Goal: Task Accomplishment & Management: Manage account settings

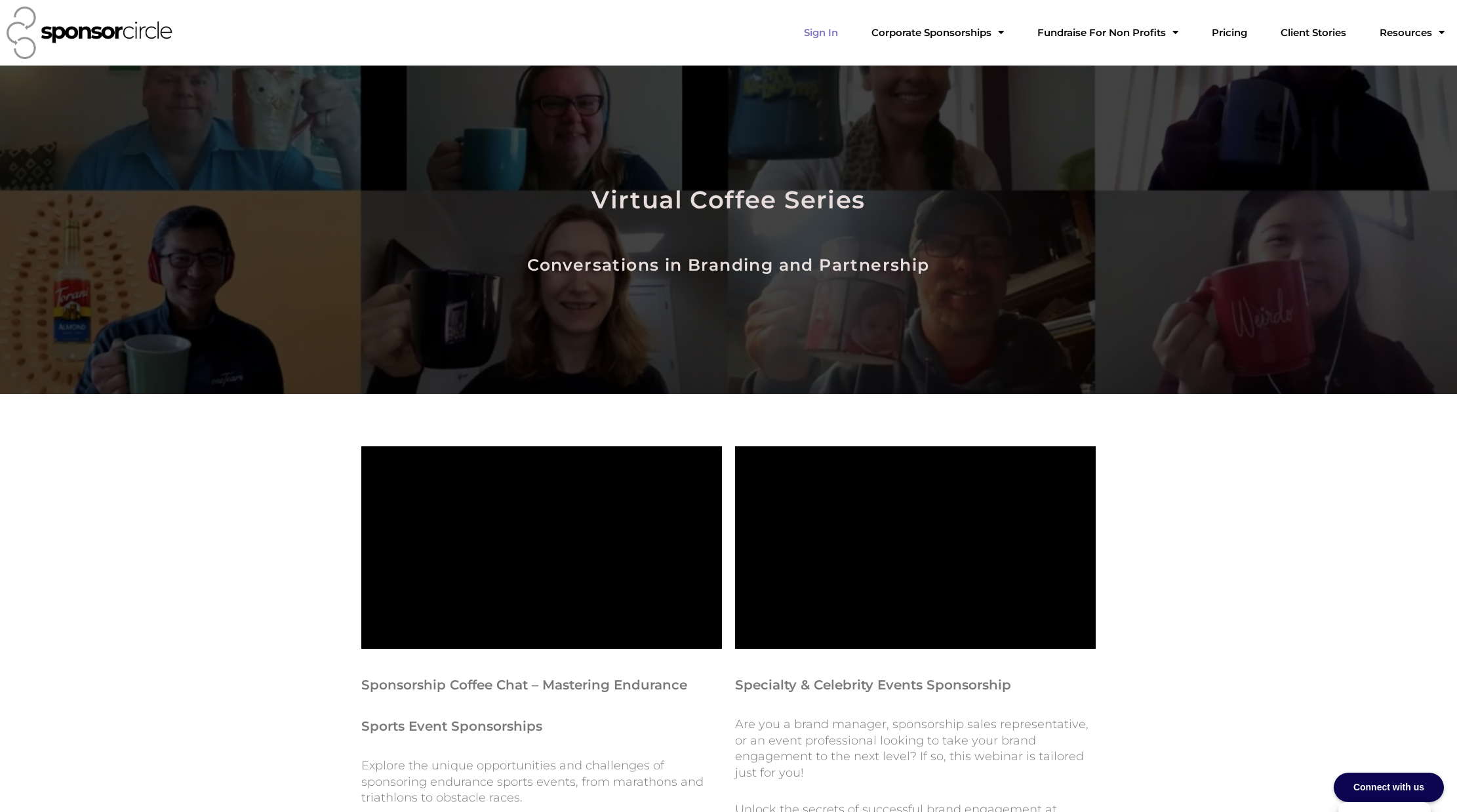
scroll to position [19009, 0]
click at [849, 36] on link "Sign In" at bounding box center [821, 33] width 55 height 26
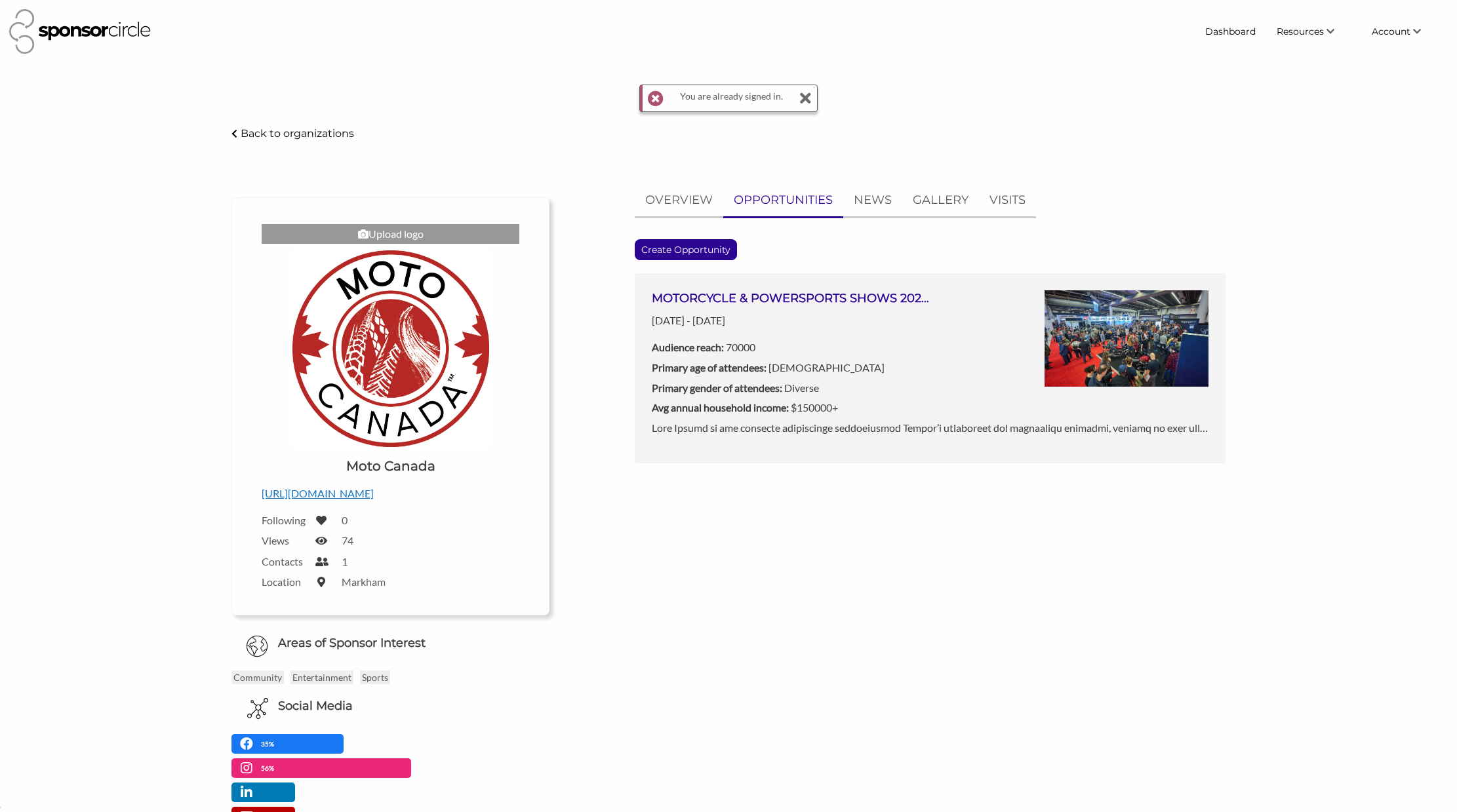
scroll to position [19012, 0]
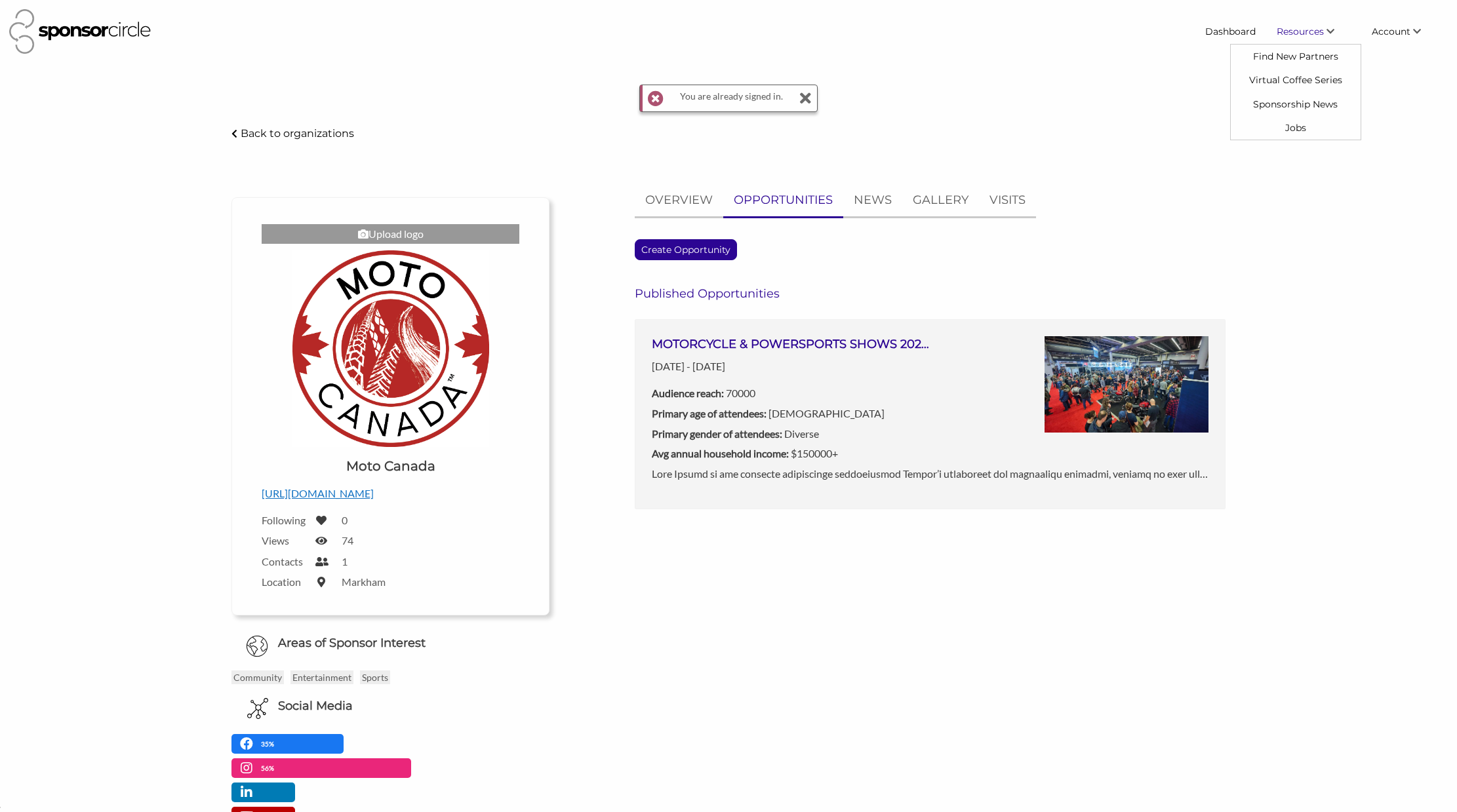
click at [1330, 36] on icon "\aResources\a\a" at bounding box center [1330, 31] width 8 height 9
click at [1401, 35] on span "Account" at bounding box center [1391, 31] width 39 height 12
click at [1391, 56] on link "My Account" at bounding box center [1382, 56] width 129 height 24
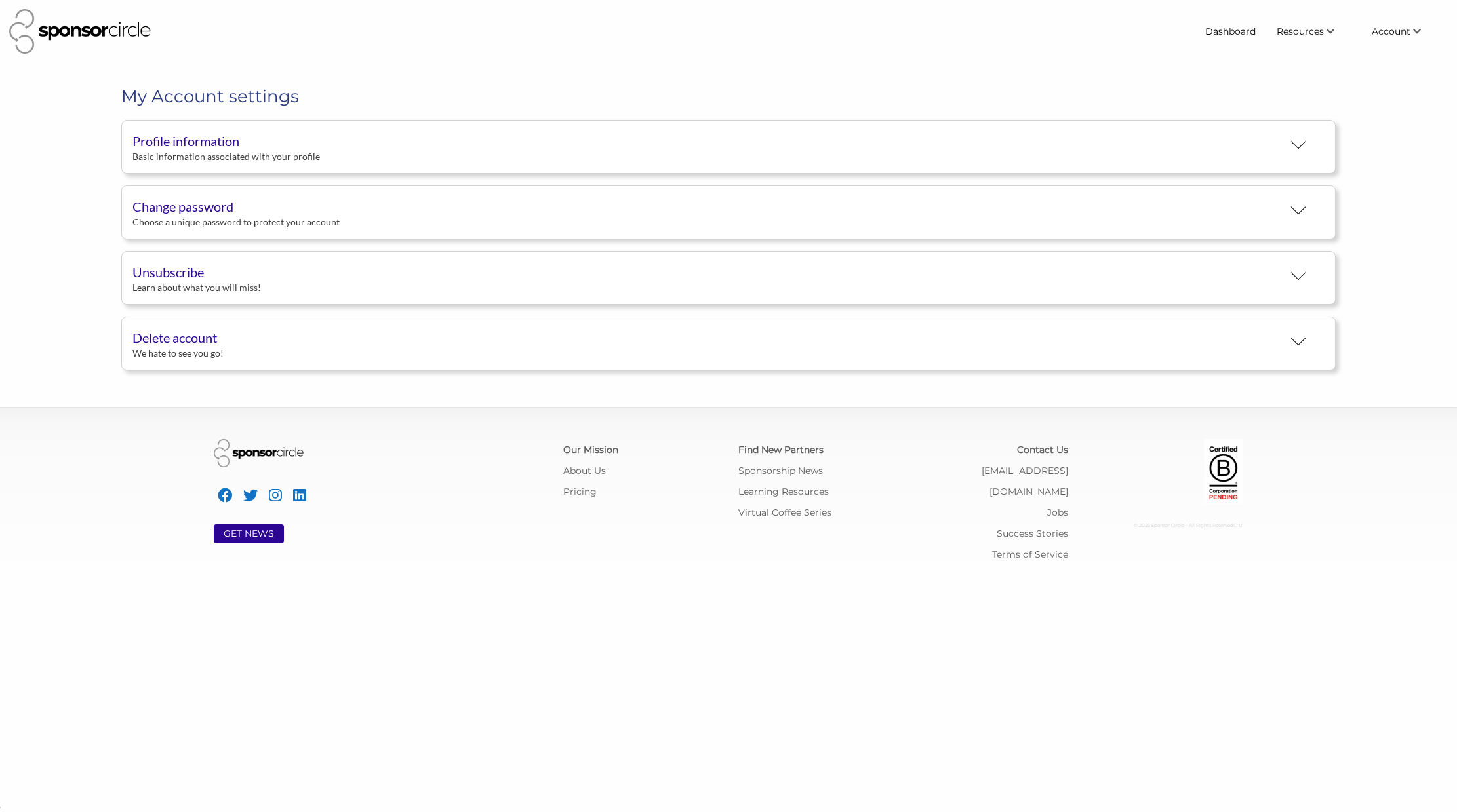
scroll to position [19012, 0]
click at [230, 147] on div "Profile information" at bounding box center [707, 141] width 1150 height 19
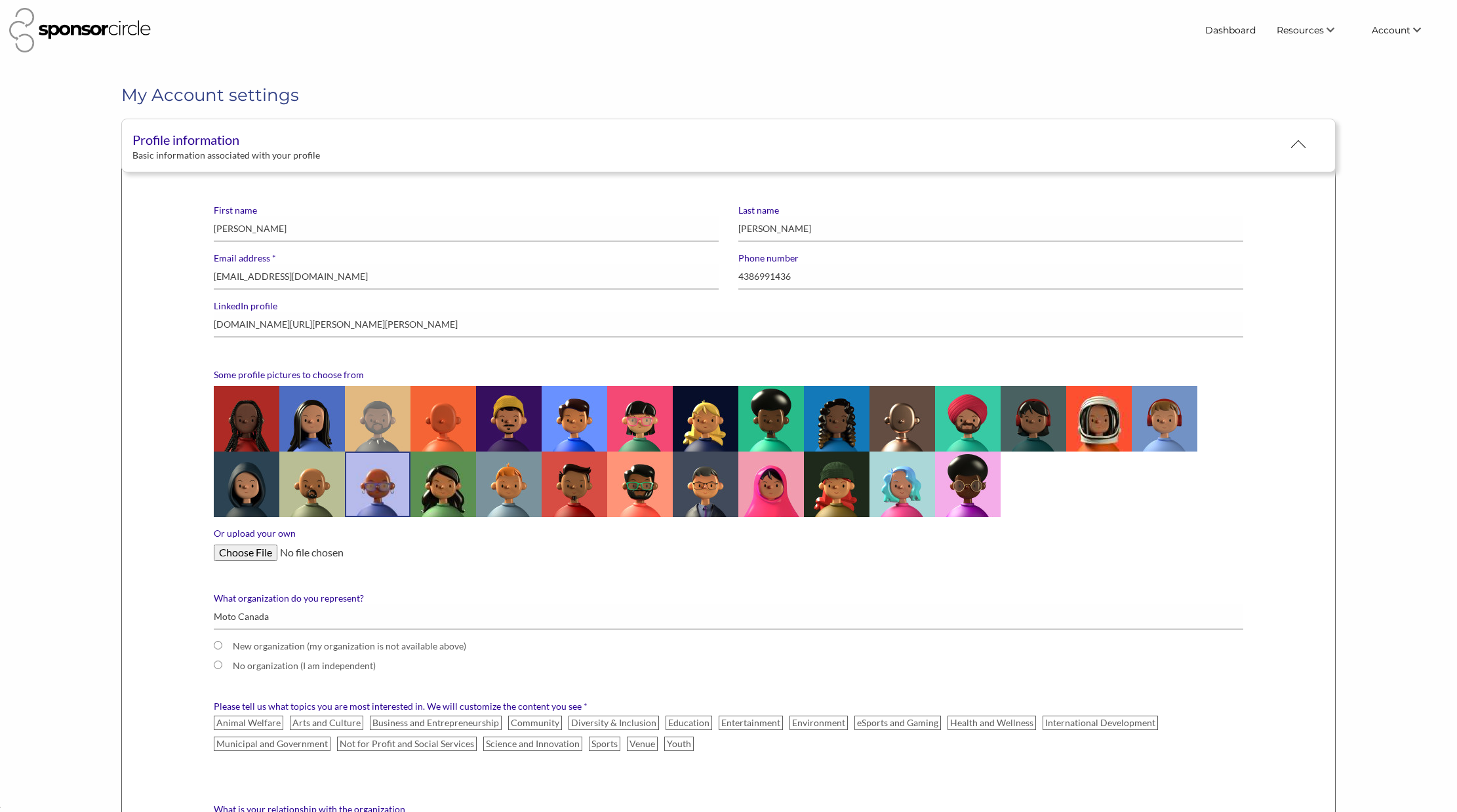
scroll to position [0, 0]
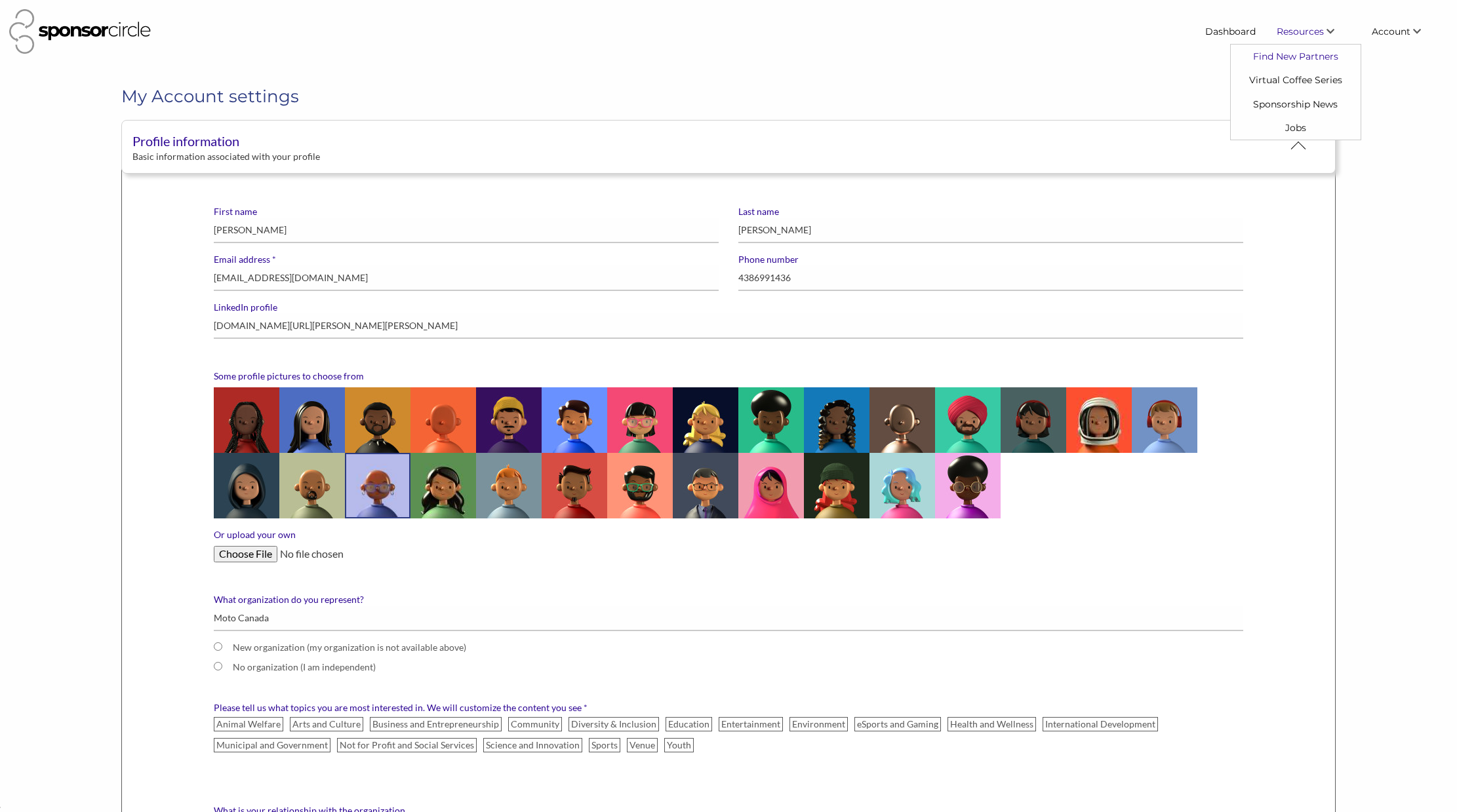
click at [1298, 56] on link "Find New Partners" at bounding box center [1295, 56] width 129 height 24
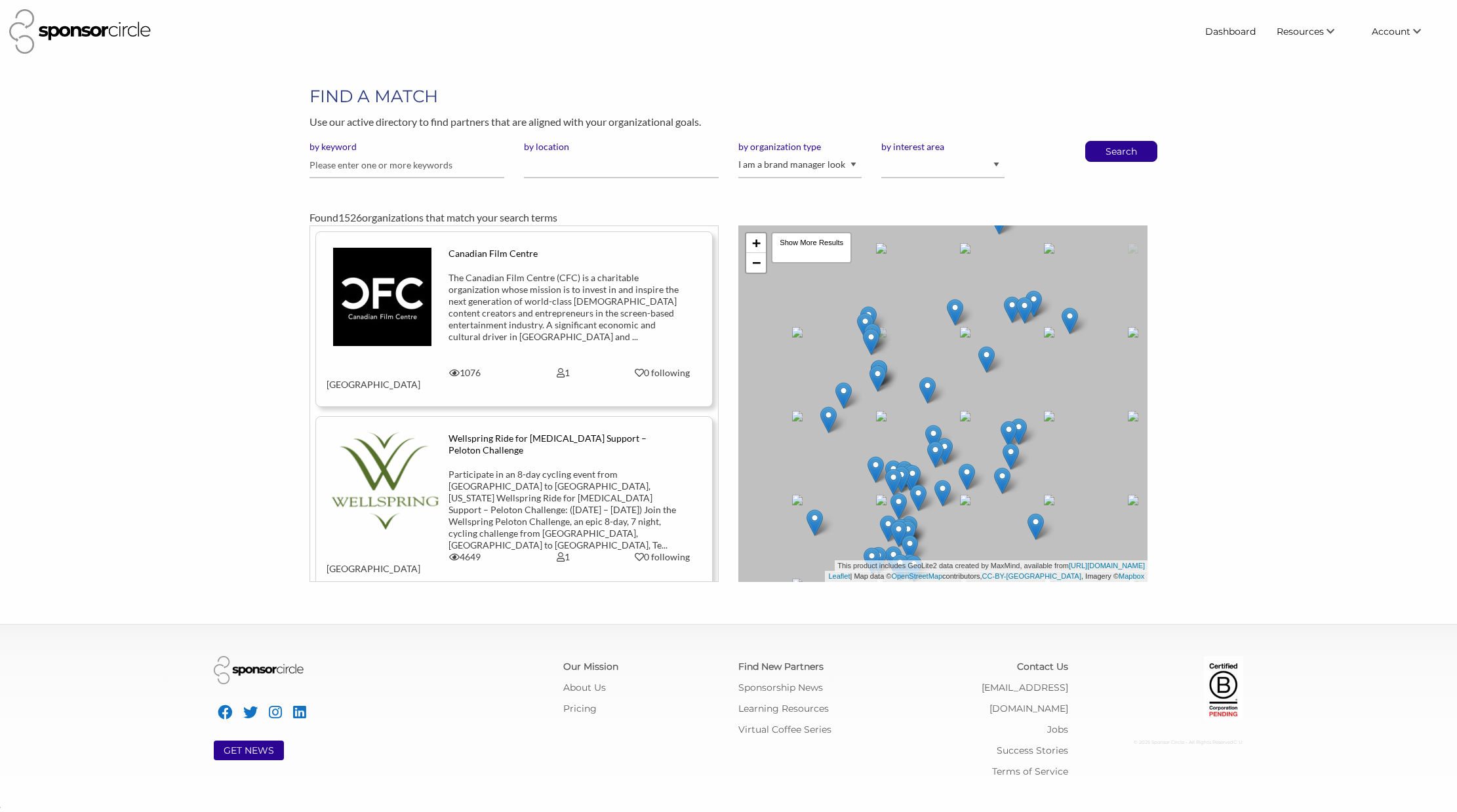
scroll to position [19012, 0]
click at [1265, 62] on header "Dashboard Resources Find New Partners Virtual Coffee Series Sponsorship News Jo…" at bounding box center [728, 31] width 1457 height 63
click at [1278, 66] on link "Find New Partners" at bounding box center [1295, 56] width 129 height 24
click at [1243, 33] on link "Dashboard" at bounding box center [1230, 31] width 72 height 24
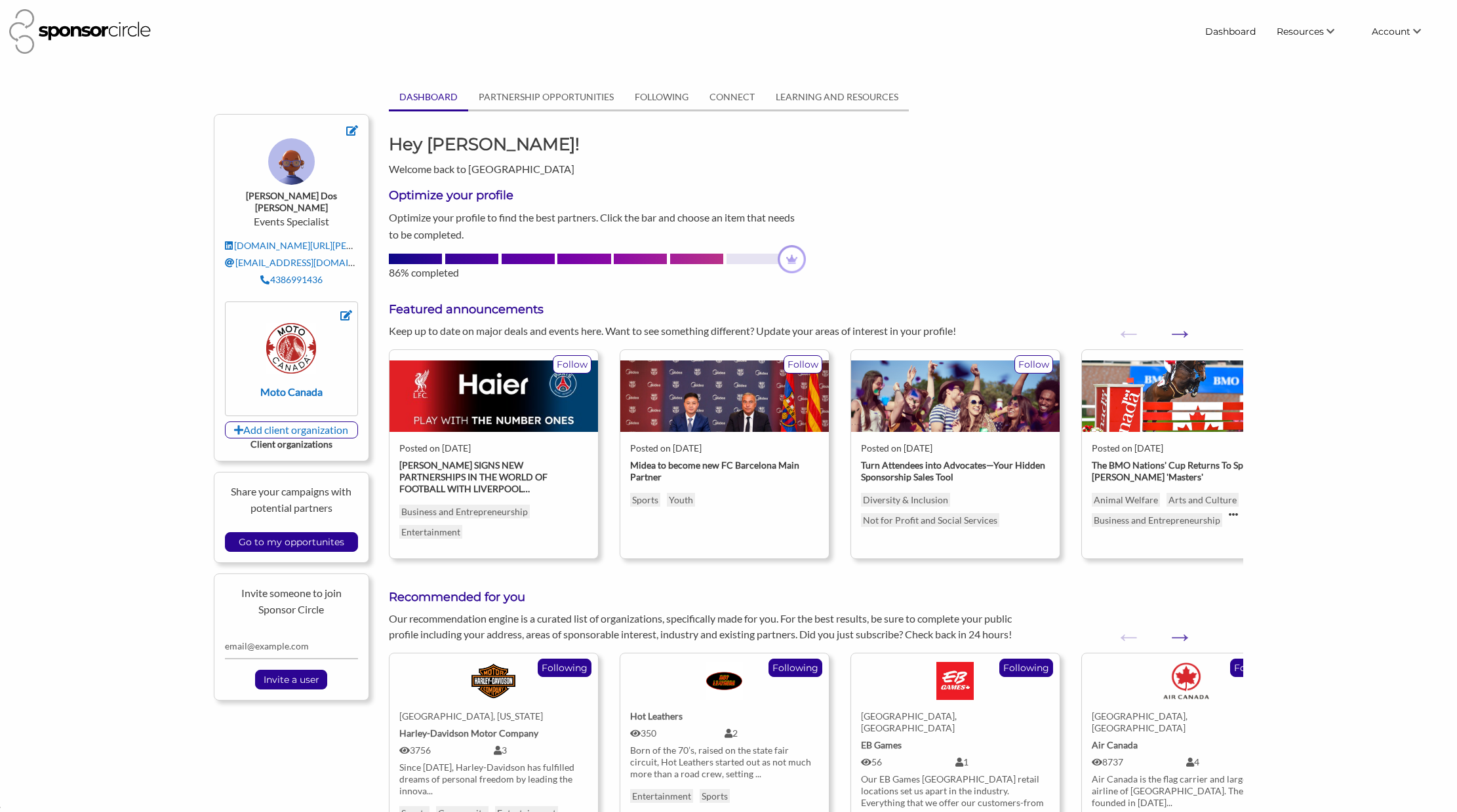
scroll to position [19012, 0]
click at [576, 93] on link "PARTNERSHIP OPPORTUNITIES" at bounding box center [546, 97] width 156 height 25
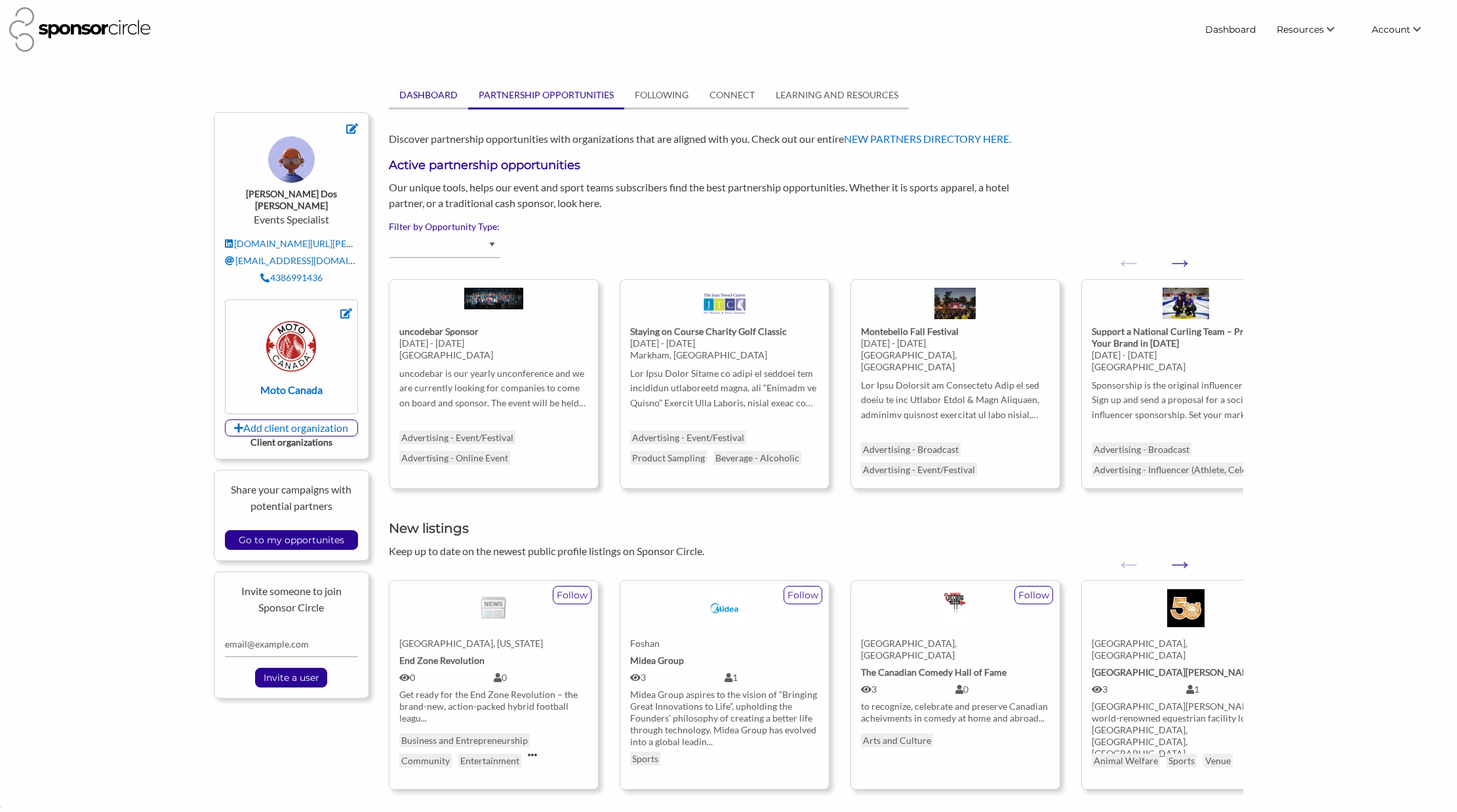
click at [445, 101] on link "DASHBOARD" at bounding box center [429, 95] width 79 height 25
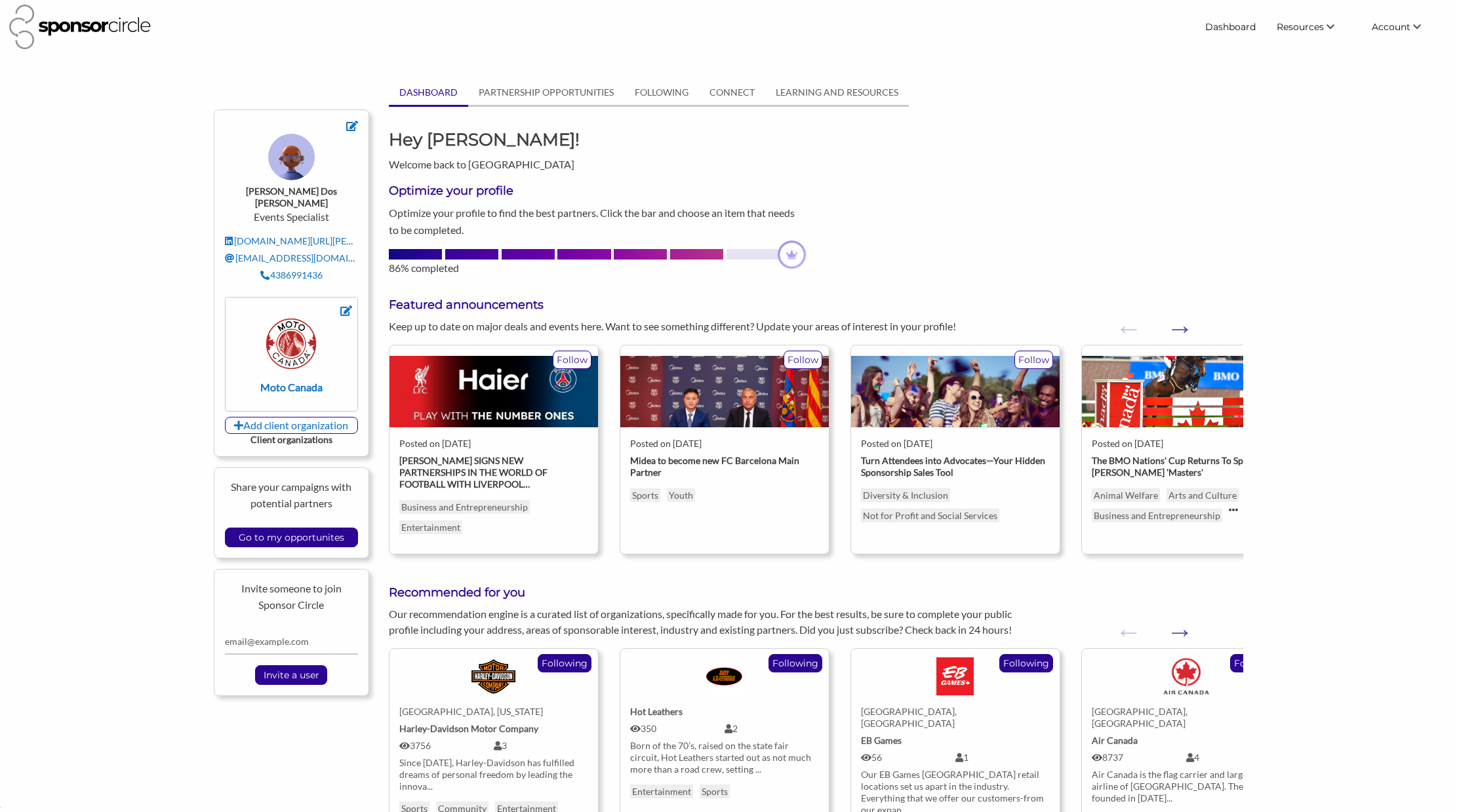
scroll to position [4, 0]
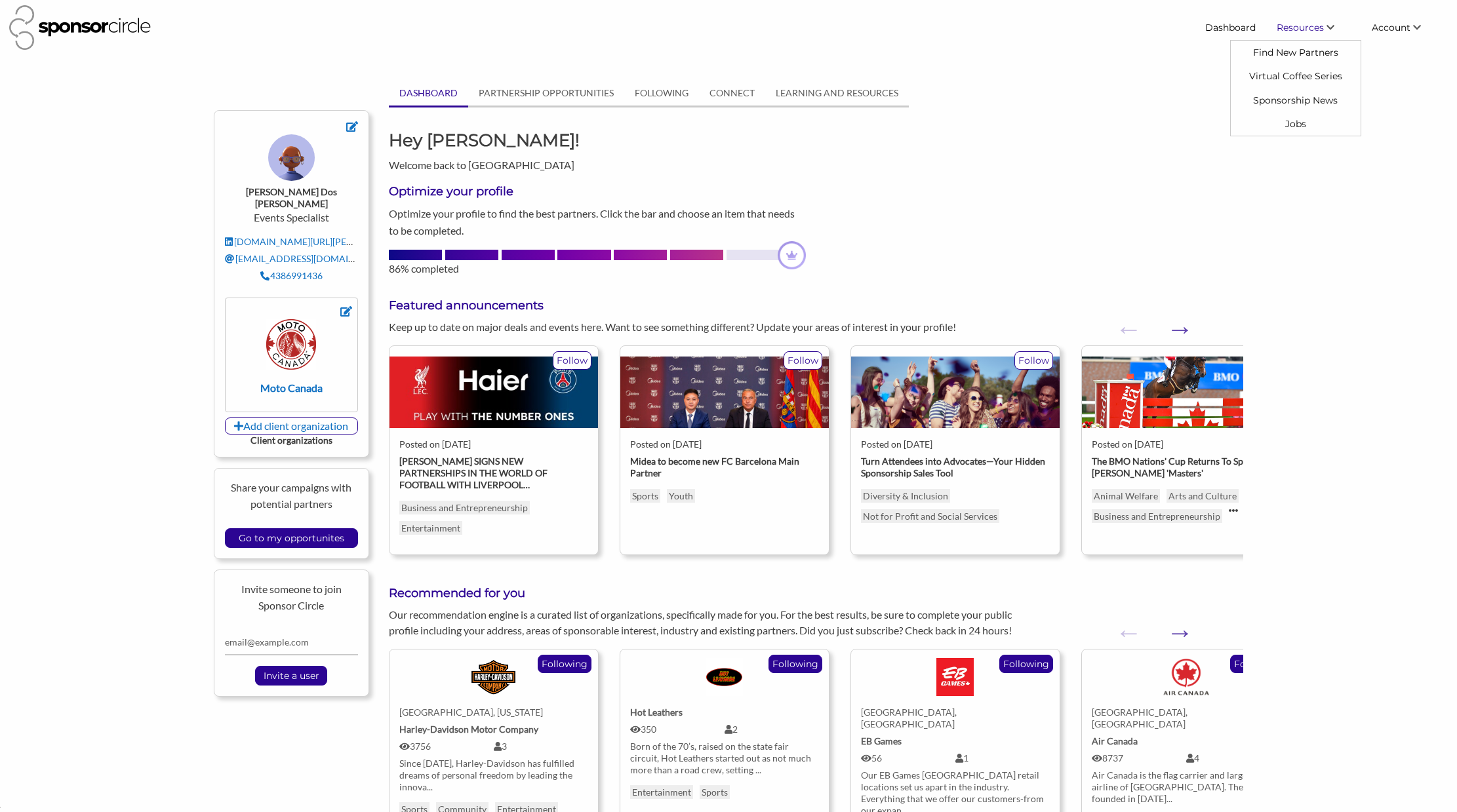
click at [1281, 37] on link "Resources" at bounding box center [1314, 28] width 95 height 24
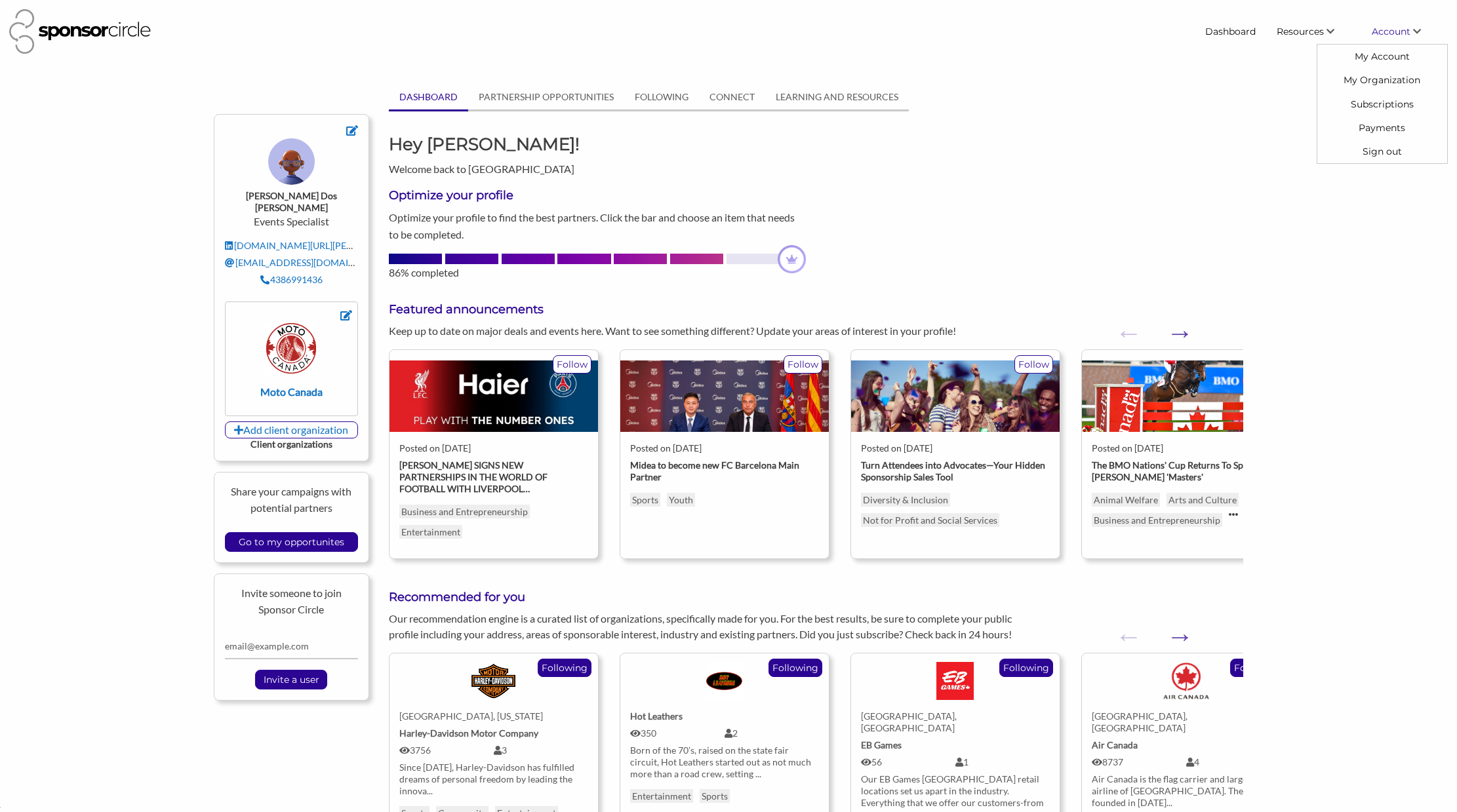
click at [1403, 36] on span "Account" at bounding box center [1391, 31] width 39 height 12
click at [1392, 132] on link "Payments" at bounding box center [1382, 128] width 129 height 24
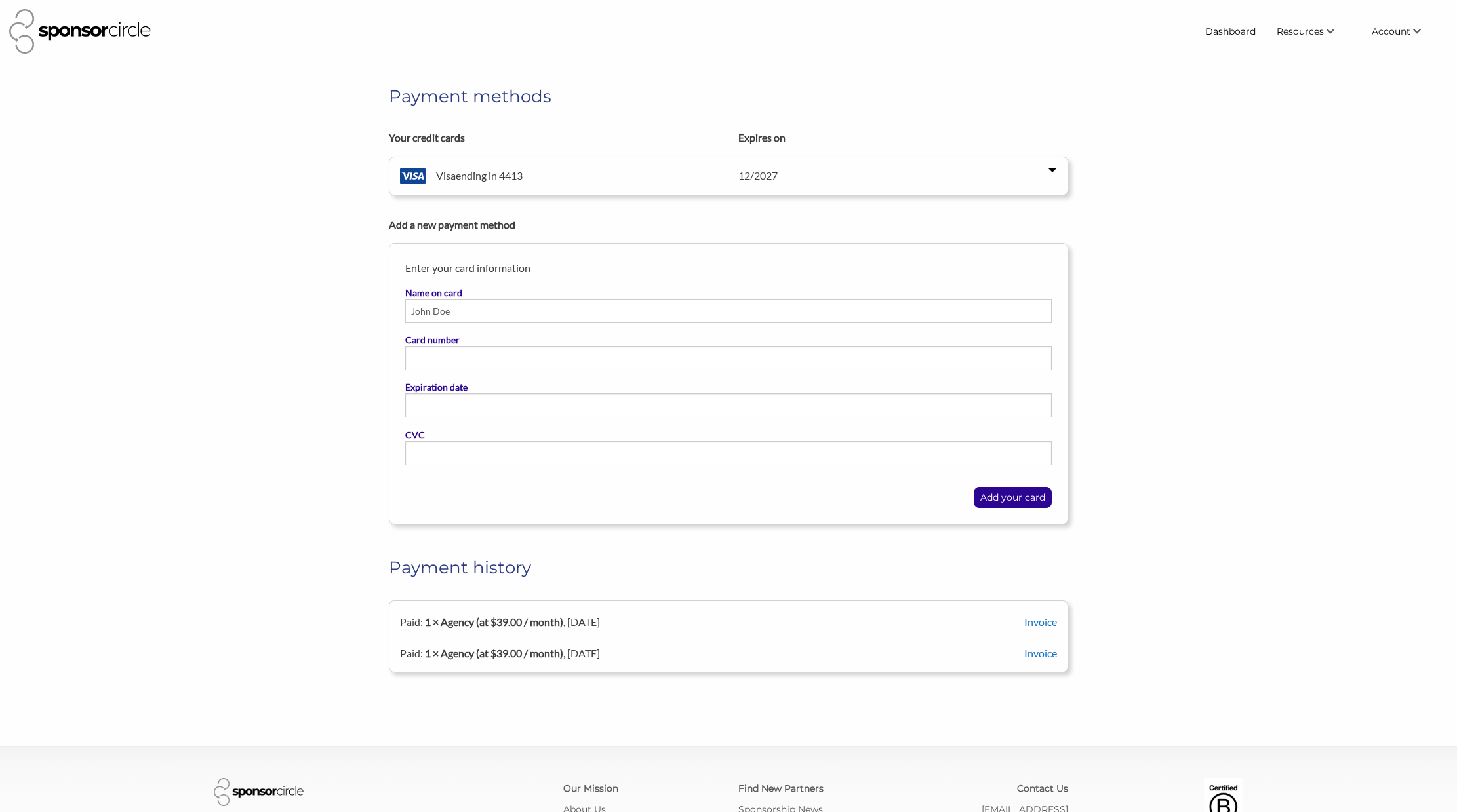
click at [876, 168] on div "12 / 2027" at bounding box center [897, 175] width 338 height 16
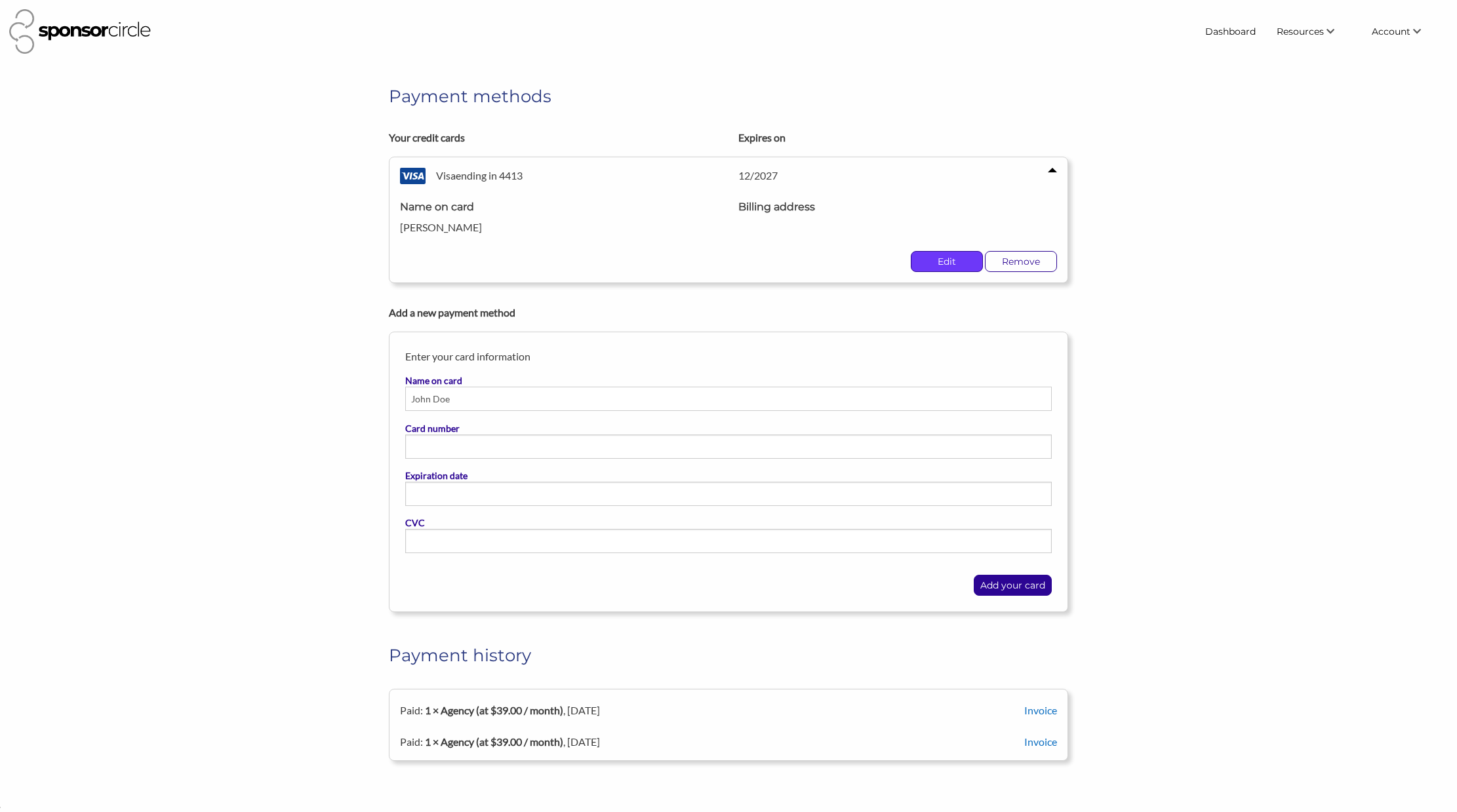
click at [944, 260] on p "Edit" at bounding box center [947, 262] width 71 height 19
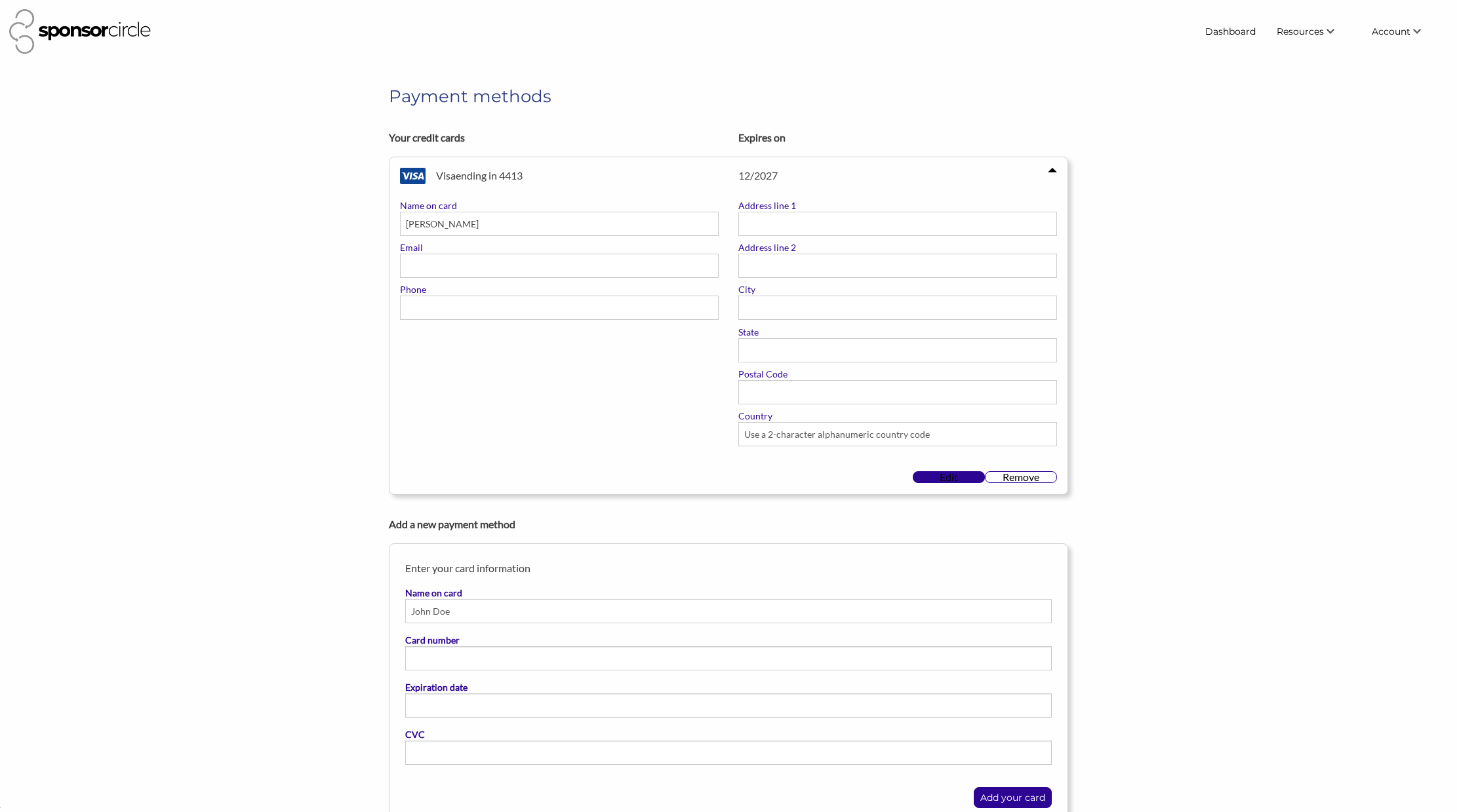
click at [1116, 273] on div "Payment methods Your credit cards Expires on Visa ending in 4413 12 / 2027 Name…" at bounding box center [728, 470] width 1049 height 772
click at [565, 615] on input "Name on card" at bounding box center [729, 611] width 647 height 24
click at [1175, 605] on div "Payment methods Your credit cards Expires on Visa ending in 4413 12 / 2027 Name…" at bounding box center [728, 470] width 1049 height 772
click at [1057, 175] on div "12 / 2027" at bounding box center [897, 175] width 338 height 16
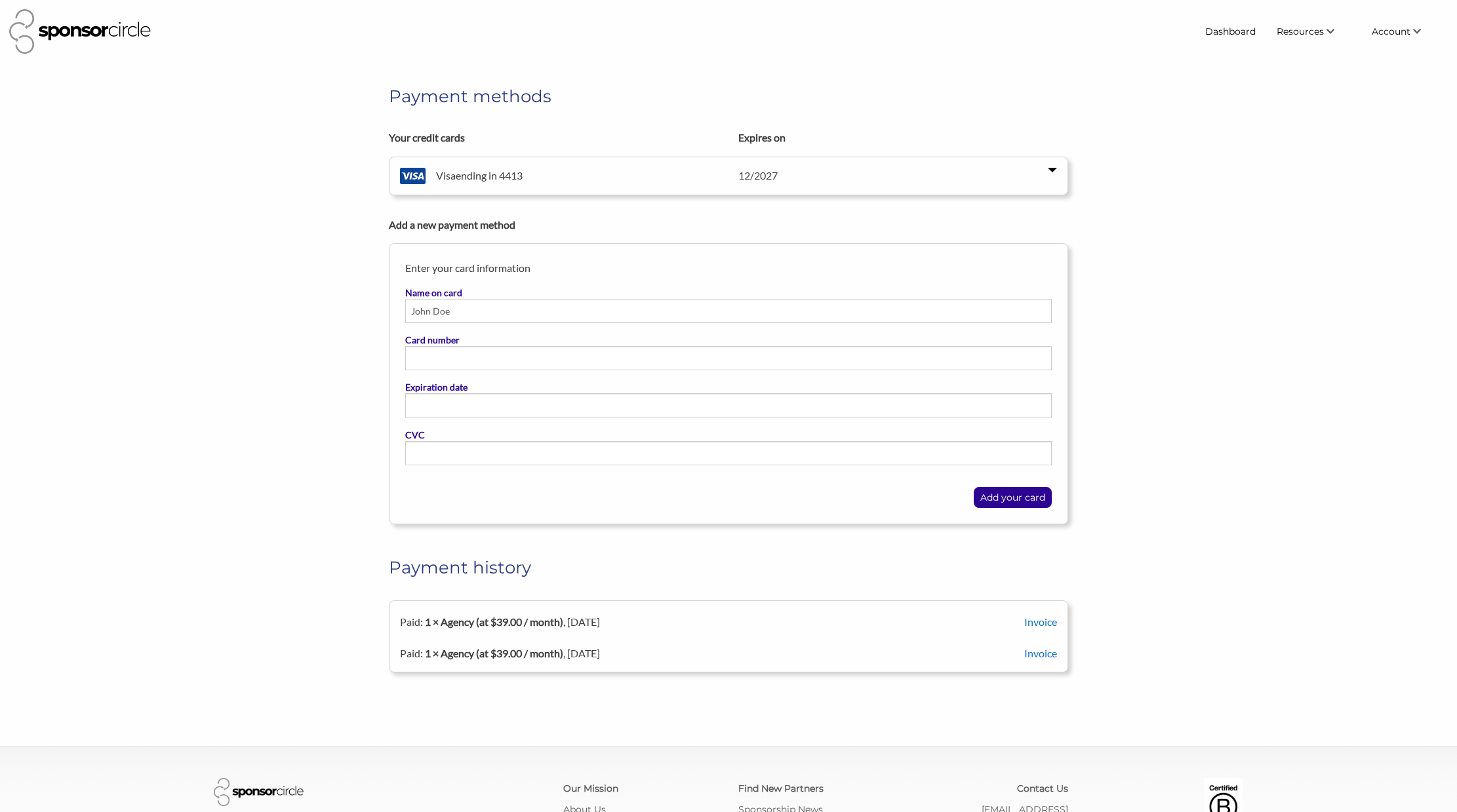
drag, startPoint x: 1153, startPoint y: 248, endPoint x: 1069, endPoint y: 273, distance: 87.6
click at [1153, 248] on div "Payment methods Your credit cards Expires on Visa ending in 4413 12 / 2027 Name…" at bounding box center [728, 319] width 1049 height 471
click at [1403, 26] on span "Account" at bounding box center [1391, 31] width 39 height 12
click at [1232, 32] on link "Dashboard" at bounding box center [1230, 31] width 72 height 24
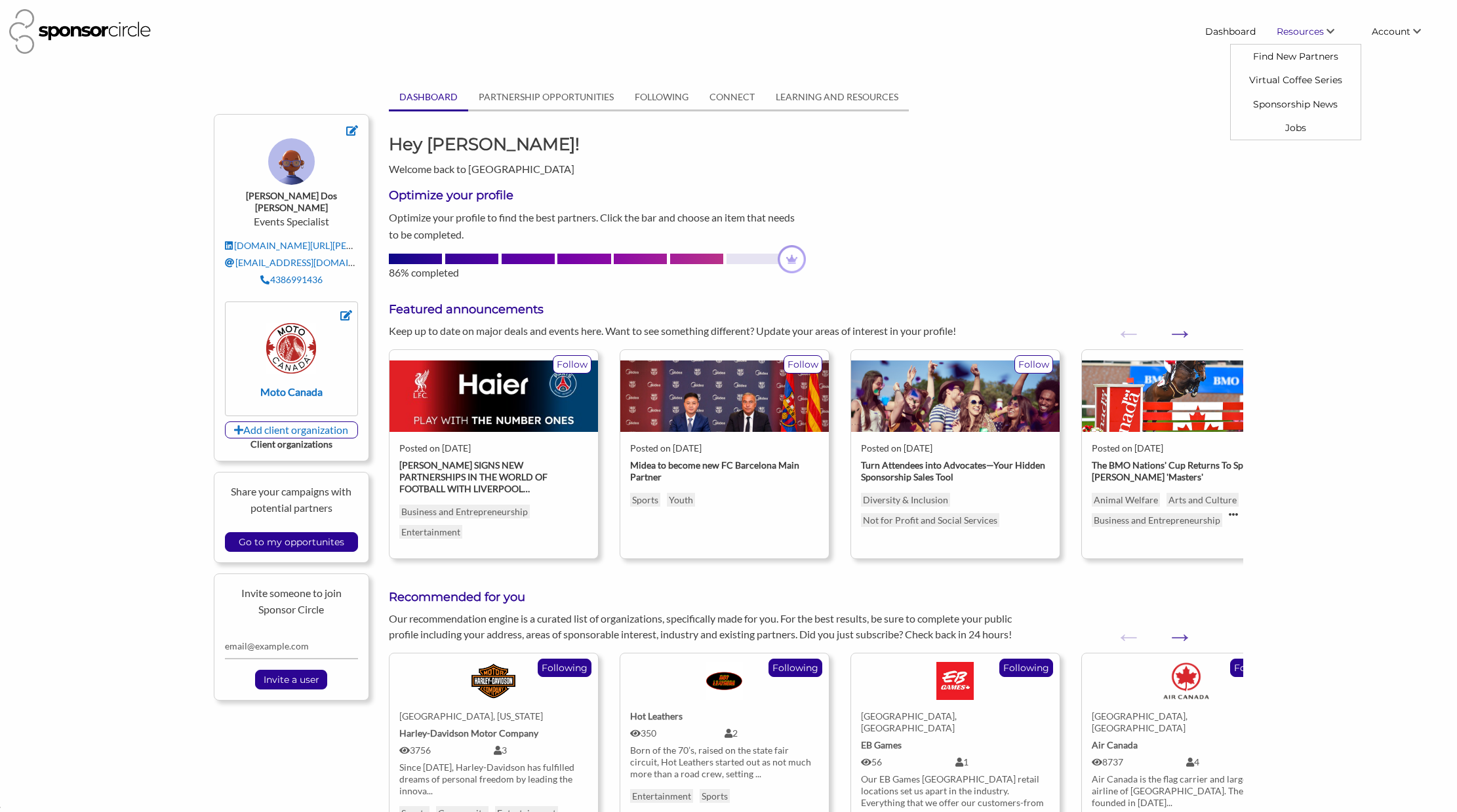
scroll to position [19012, 0]
click at [1332, 34] on icon "\aResources\a\a" at bounding box center [1330, 31] width 8 height 9
click at [1302, 106] on link "Sponsorship News" at bounding box center [1295, 104] width 129 height 24
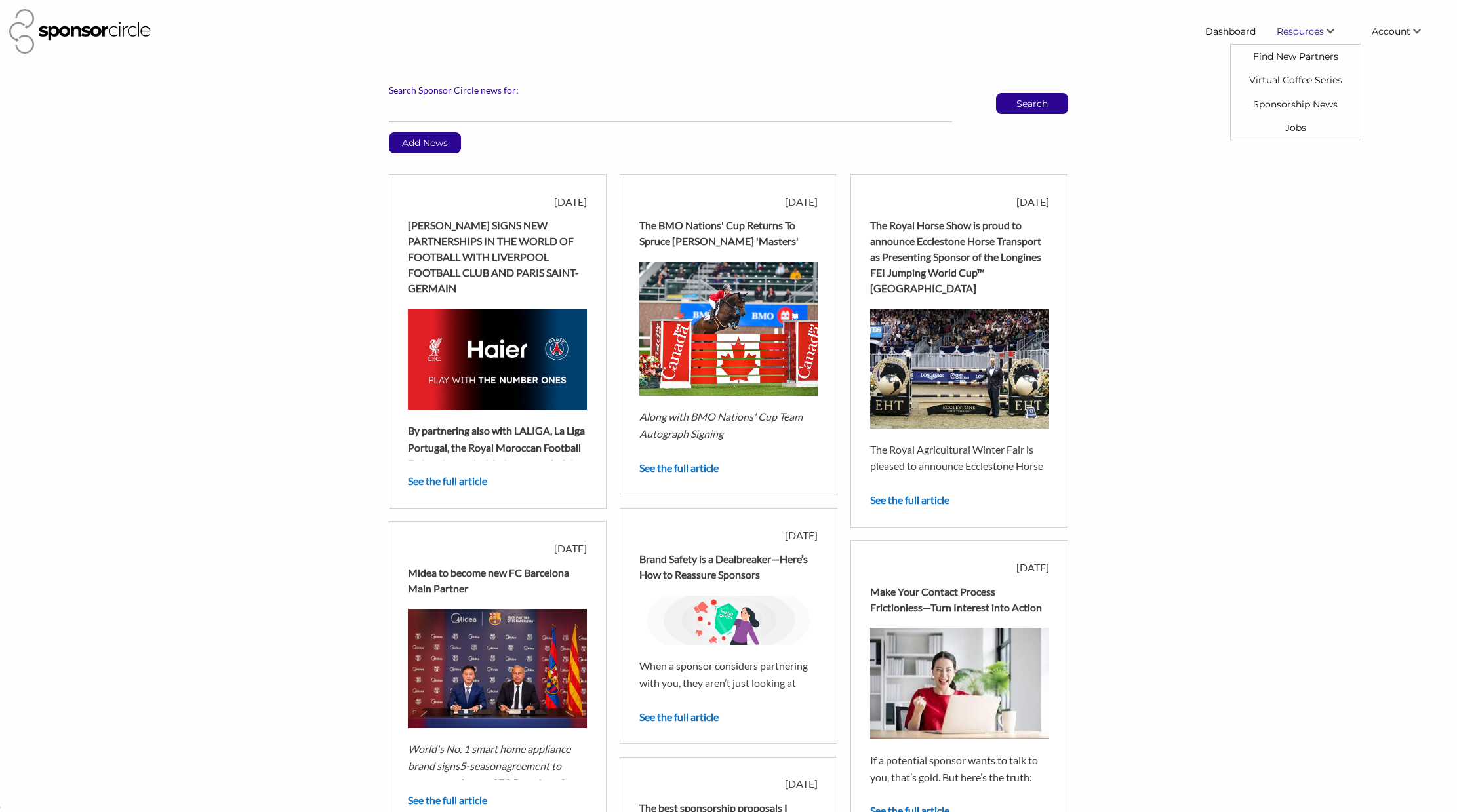
scroll to position [19012, 0]
click at [1314, 28] on span "Resources" at bounding box center [1300, 31] width 47 height 12
click at [1295, 72] on link "Virtual Coffee Series" at bounding box center [1295, 80] width 129 height 24
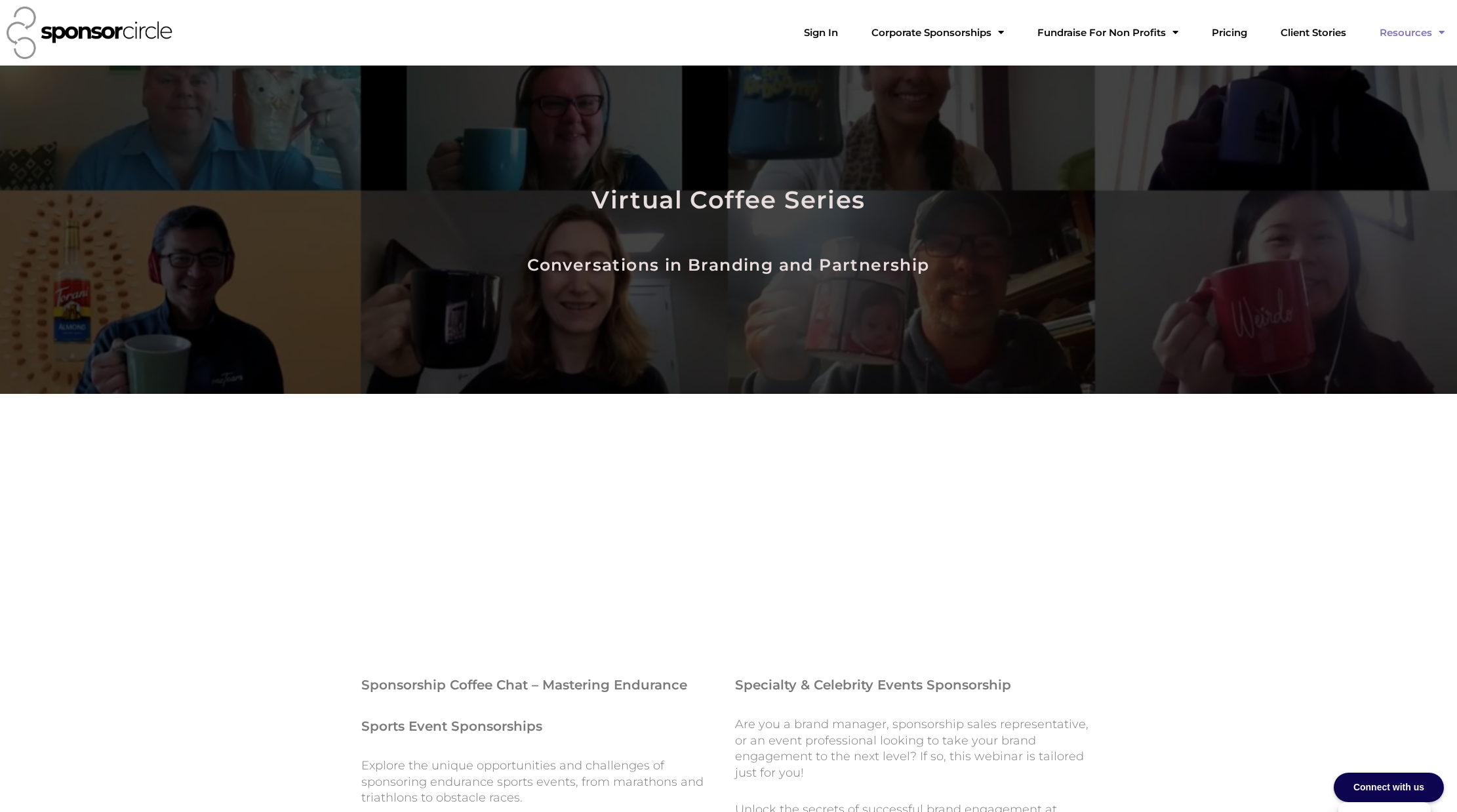
click at [1402, 40] on link "Resources" at bounding box center [1412, 33] width 86 height 26
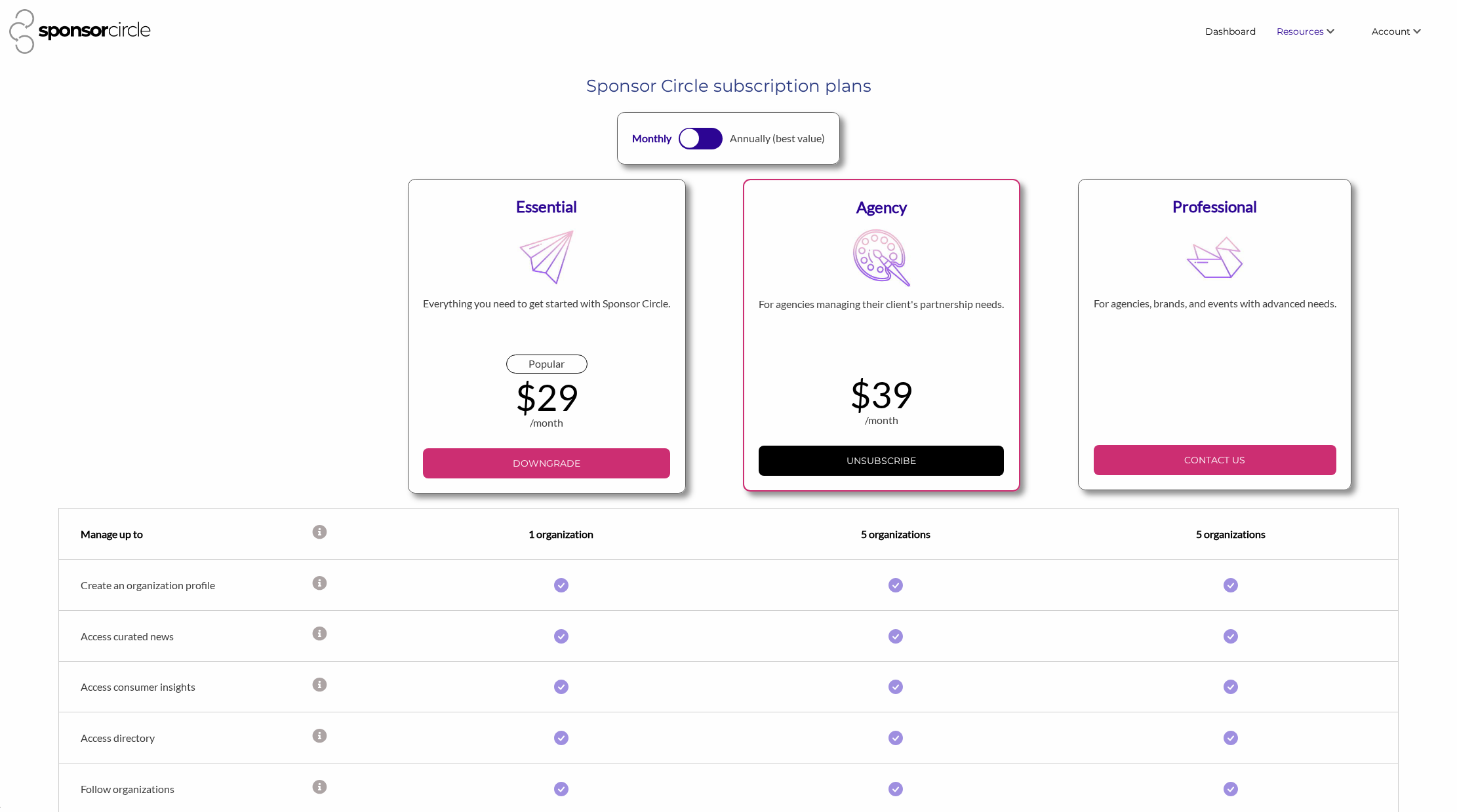
scroll to position [19012, 0]
click at [1229, 31] on link "Dashboard" at bounding box center [1230, 31] width 72 height 24
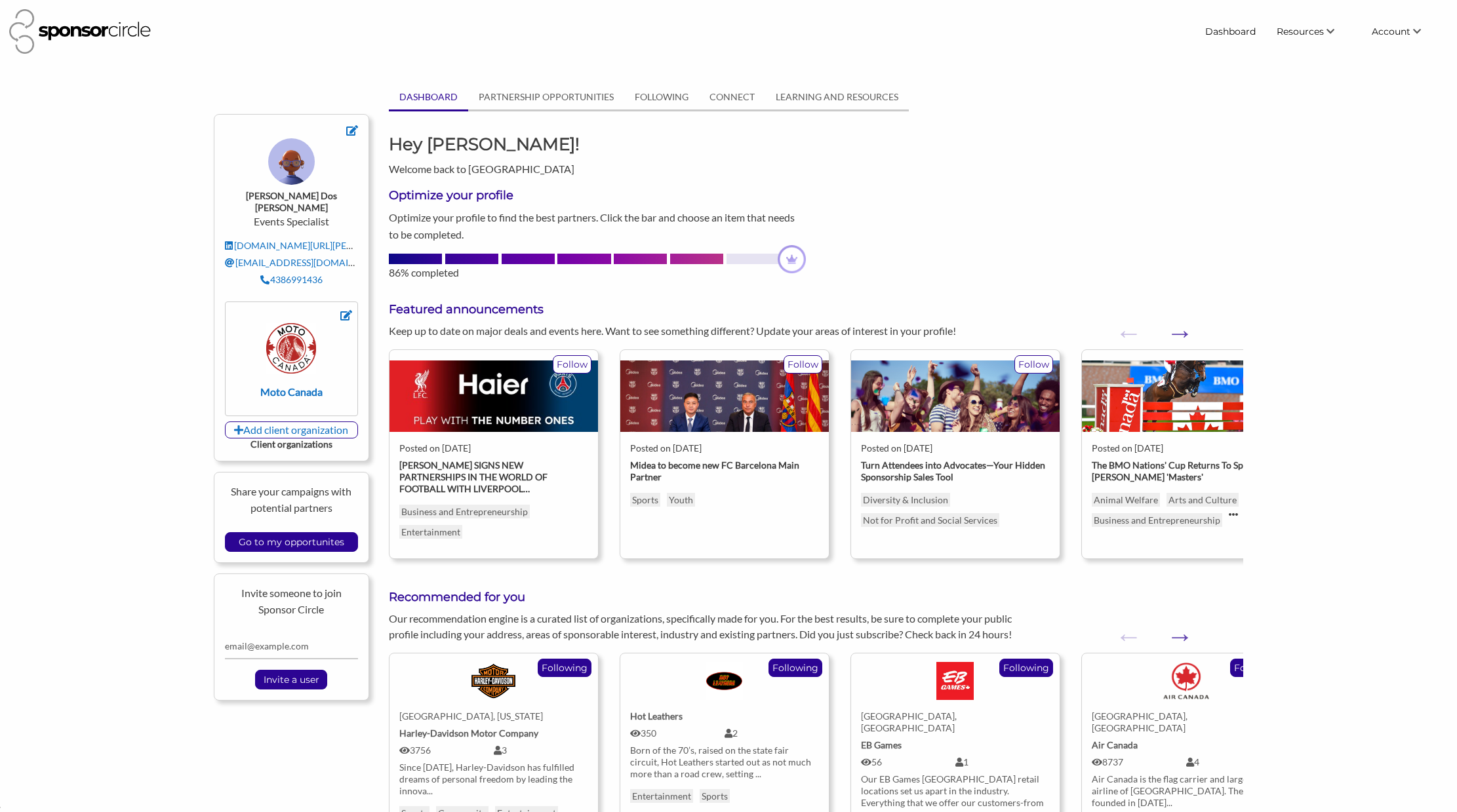
scroll to position [19012, 0]
click at [1389, 33] on span "Account" at bounding box center [1391, 31] width 39 height 12
click at [1376, 58] on link "My Account" at bounding box center [1382, 56] width 129 height 24
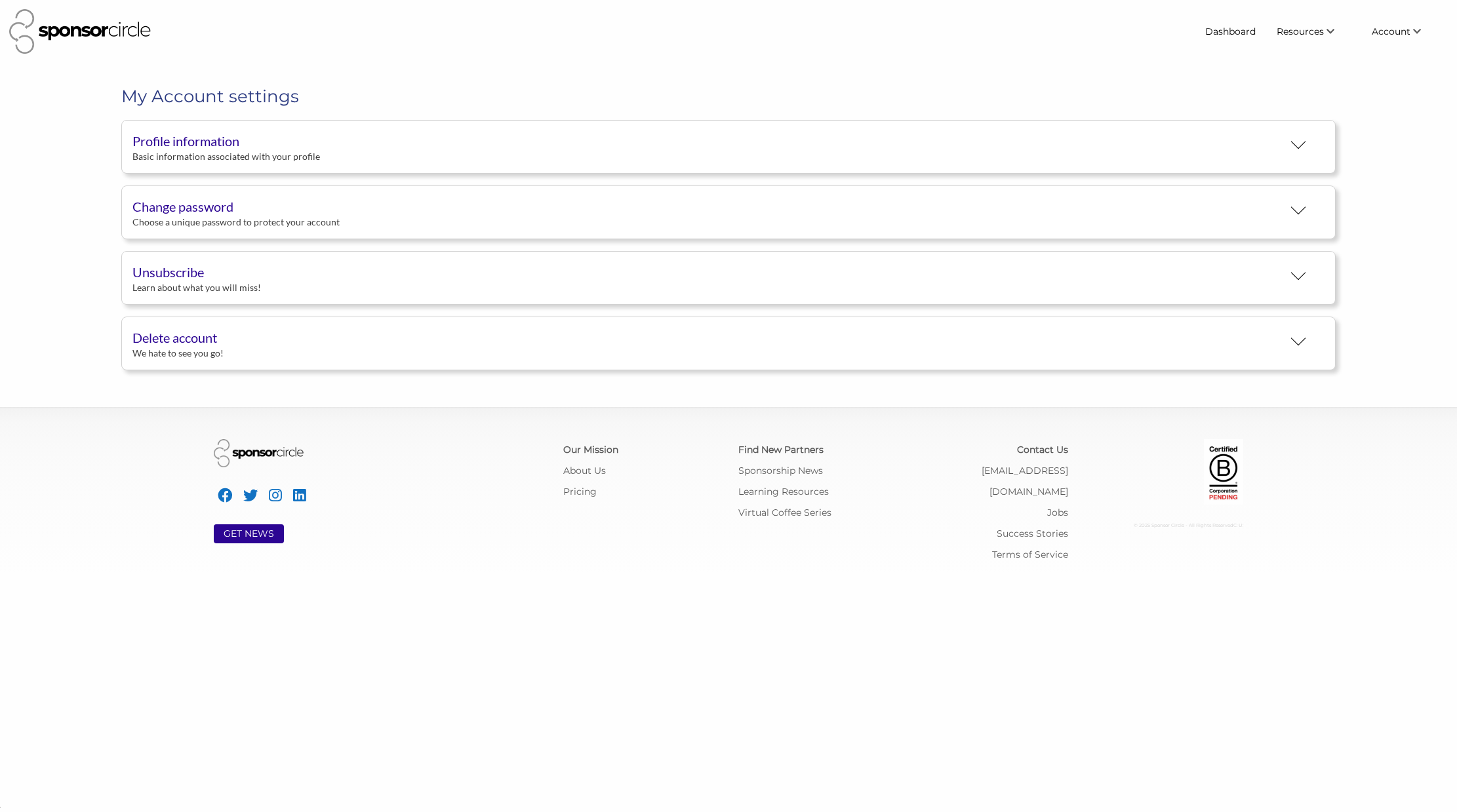
scroll to position [19012, 0]
click at [830, 145] on div "Profile information" at bounding box center [707, 141] width 1150 height 19
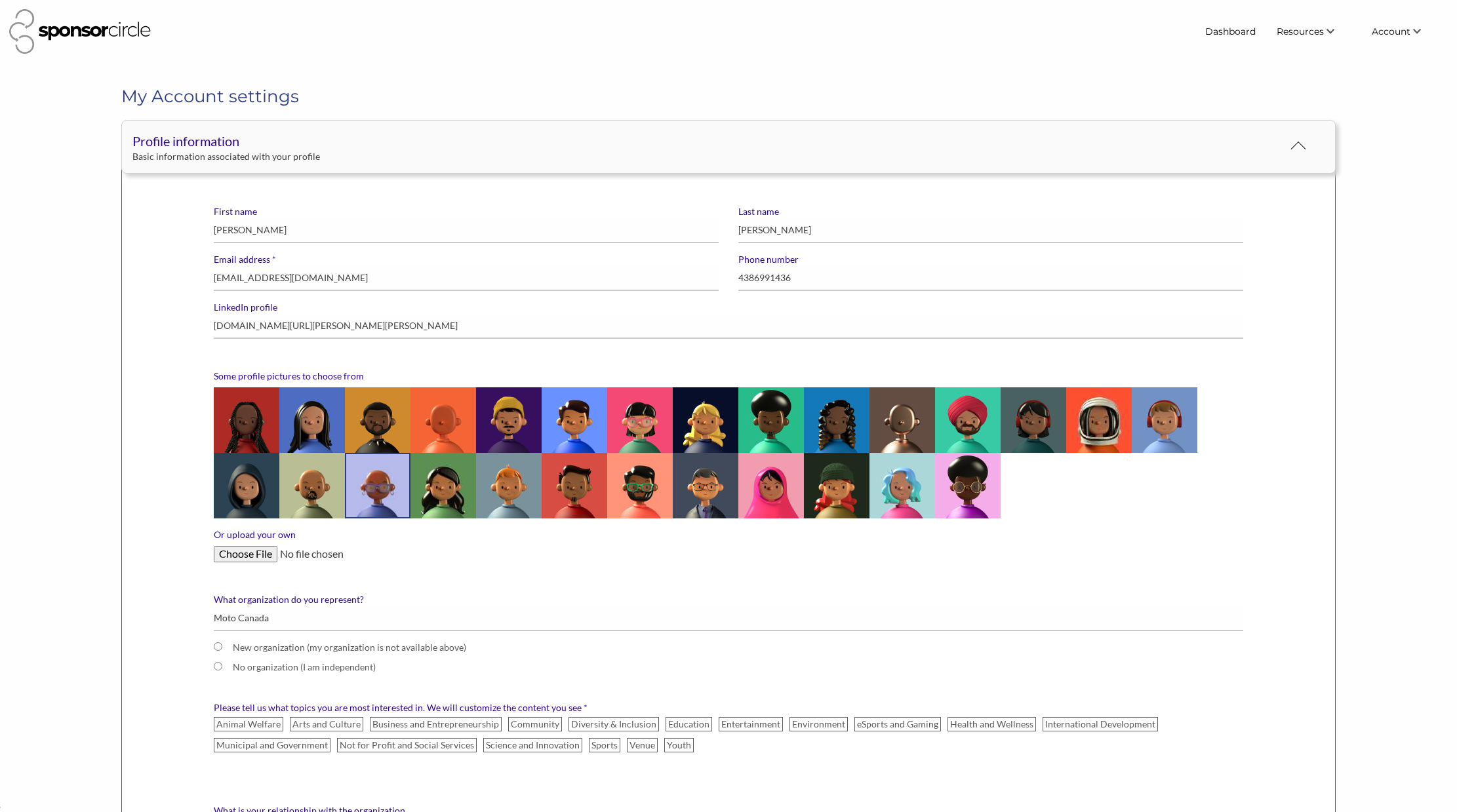
scroll to position [0, 0]
click at [863, 97] on h1 "My Account settings" at bounding box center [728, 96] width 1214 height 24
